Goal: Check status: Check status

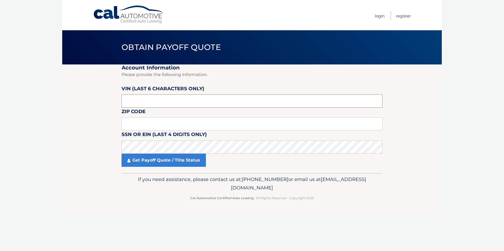
click at [166, 102] on input "text" at bounding box center [251, 101] width 261 height 13
click at [53, 71] on body "Cal Automotive Menu Login Register Obtain Payoff Quote" at bounding box center [252, 125] width 504 height 251
click at [155, 106] on input "text" at bounding box center [251, 101] width 261 height 13
click at [163, 104] on input "text" at bounding box center [251, 101] width 261 height 13
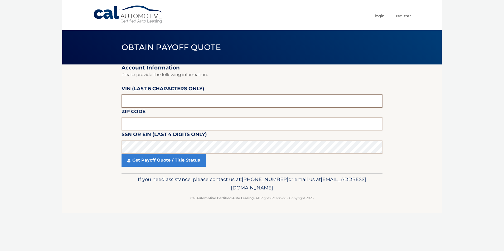
click at [163, 104] on input "text" at bounding box center [251, 101] width 261 height 13
click at [141, 120] on input "text" at bounding box center [251, 123] width 261 height 13
type input "097"
click at [169, 98] on input "text" at bounding box center [251, 101] width 261 height 13
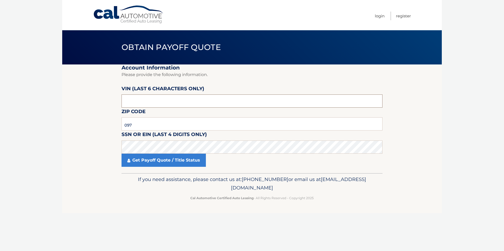
click at [169, 98] on input "text" at bounding box center [251, 101] width 261 height 13
type input "0*****"
type input "097805"
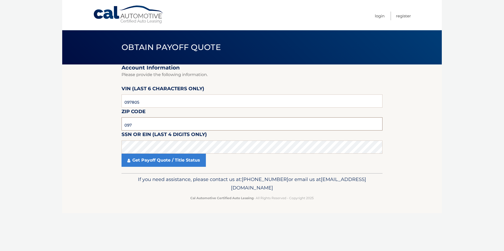
click at [144, 130] on input "097" at bounding box center [251, 123] width 261 height 13
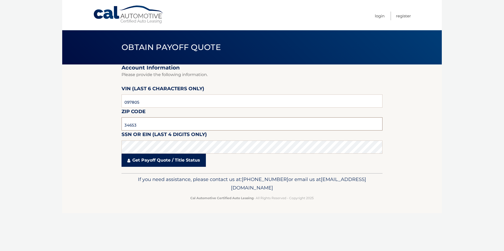
type input "34653"
click at [165, 163] on link "Get Payoff Quote / Title Status" at bounding box center [163, 160] width 84 height 13
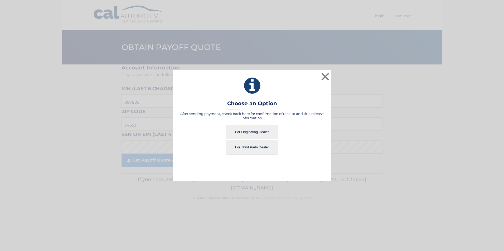
click at [246, 135] on button "For Originating Dealer" at bounding box center [251, 132] width 53 height 14
click at [249, 128] on button "For Originating Dealer" at bounding box center [251, 132] width 53 height 14
click at [258, 129] on button "For Originating Dealer" at bounding box center [251, 132] width 53 height 14
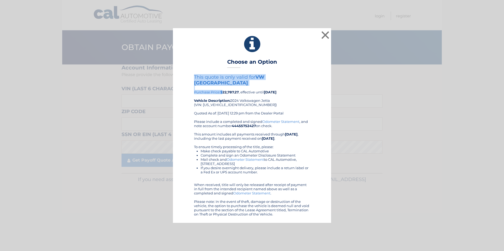
drag, startPoint x: 224, startPoint y: 89, endPoint x: 254, endPoint y: 84, distance: 29.9
click at [254, 84] on div "This quote is only valid for VW NORTH TAMPA Purchase Price: $22,787.27 , effect…" at bounding box center [252, 96] width 116 height 45
drag, startPoint x: 254, startPoint y: 84, endPoint x: 281, endPoint y: 97, distance: 30.5
click at [281, 97] on div "This quote is only valid for VW NORTH TAMPA Purchase Price: $22,787.27 , effect…" at bounding box center [252, 96] width 116 height 45
click at [232, 90] on b "$22,787.27" at bounding box center [229, 92] width 18 height 4
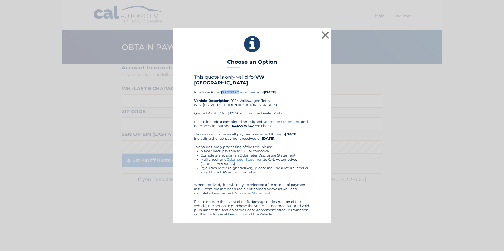
click at [232, 90] on b "$22,787.27" at bounding box center [229, 92] width 18 height 4
click at [328, 39] on button "×" at bounding box center [325, 35] width 11 height 11
